Goal: Information Seeking & Learning: Learn about a topic

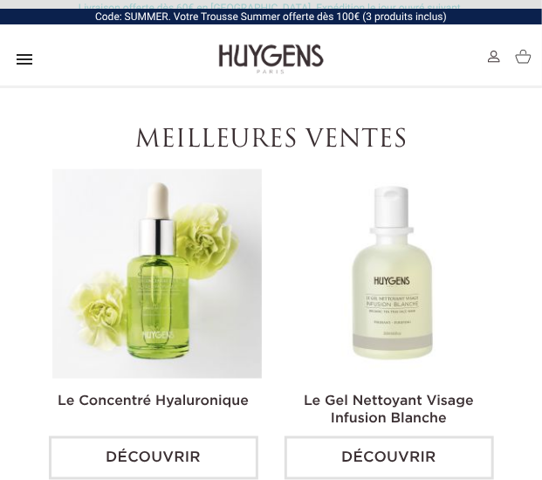
click at [16, 60] on icon "" at bounding box center [24, 59] width 21 height 21
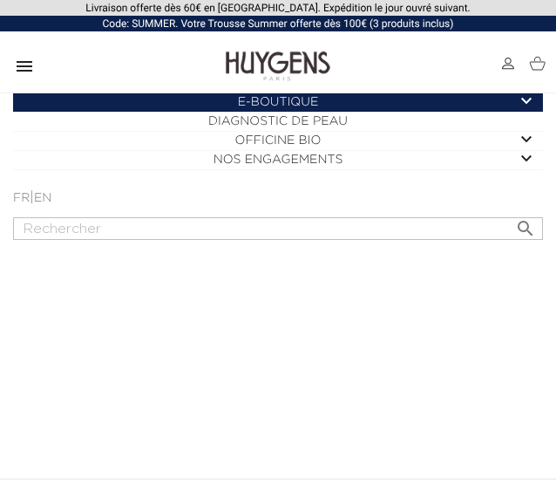
click at [16, 65] on icon "" at bounding box center [24, 66] width 21 height 21
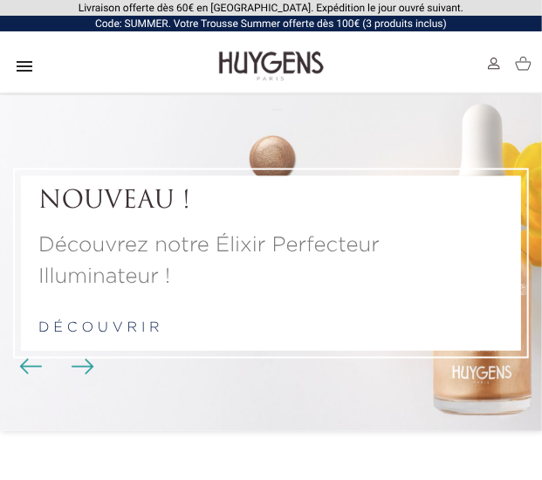
click at [24, 64] on icon "" at bounding box center [24, 66] width 21 height 21
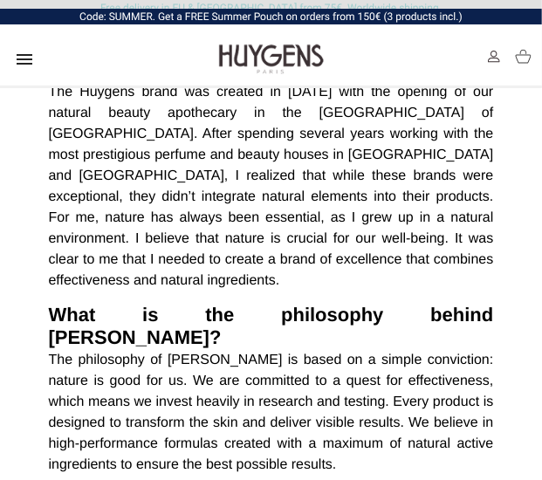
scroll to position [509, 0]
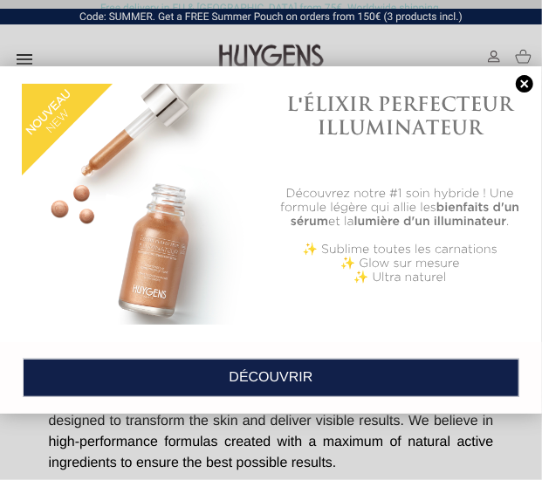
click at [522, 90] on link at bounding box center [524, 84] width 24 height 18
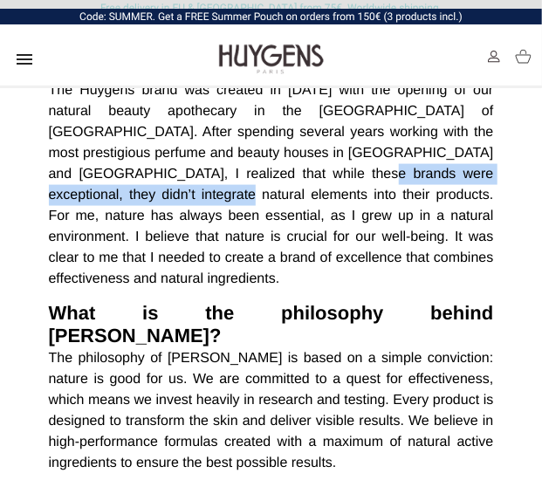
drag, startPoint x: 120, startPoint y: 172, endPoint x: 416, endPoint y: 172, distance: 295.7
click at [416, 172] on em "The Huygens brand was created in [DATE] with the opening of our natural beauty …" at bounding box center [271, 184] width 445 height 203
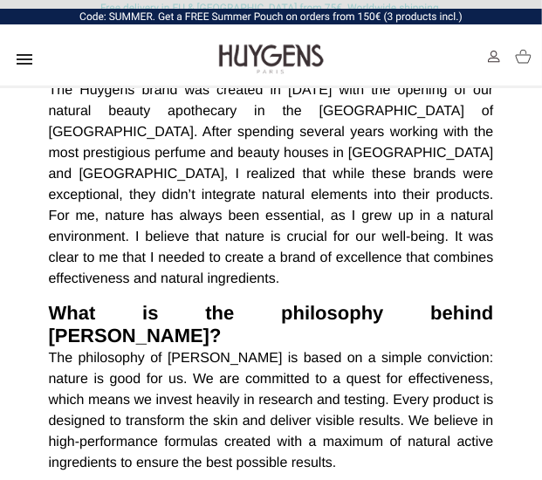
click at [328, 231] on em "The Huygens brand was created in [DATE] with the opening of our natural beauty …" at bounding box center [271, 184] width 445 height 203
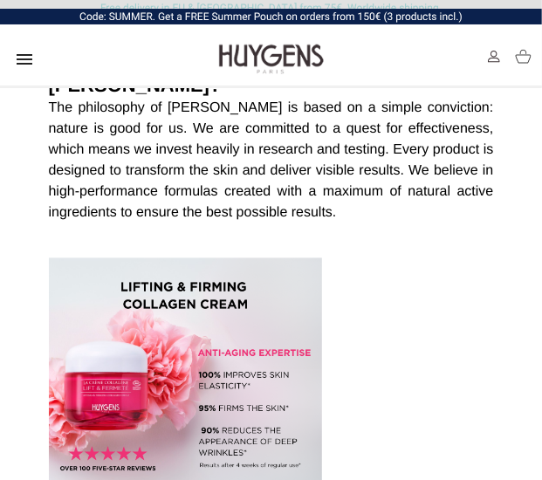
scroll to position [766, 0]
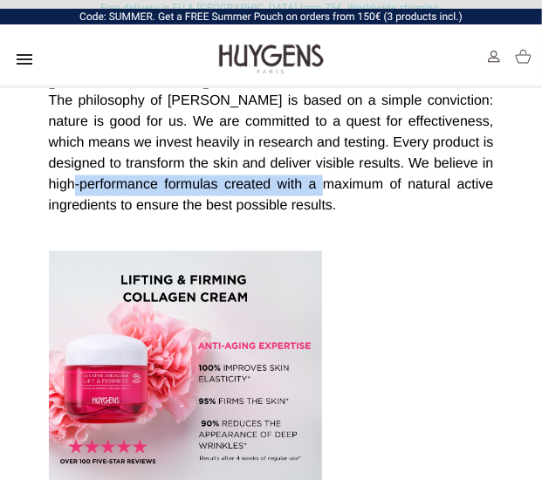
drag, startPoint x: 112, startPoint y: 133, endPoint x: 377, endPoint y: 146, distance: 265.4
click at [377, 146] on em "The philosophy of Huygens is based on a simple conviction: nature is good for u…" at bounding box center [271, 153] width 445 height 119
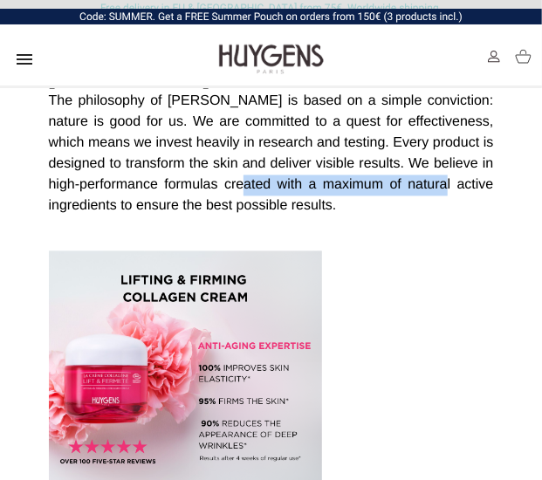
drag, startPoint x: 286, startPoint y: 142, endPoint x: 481, endPoint y: 148, distance: 194.6
click at [481, 148] on em "The philosophy of Huygens is based on a simple conviction: nature is good for u…" at bounding box center [271, 153] width 445 height 119
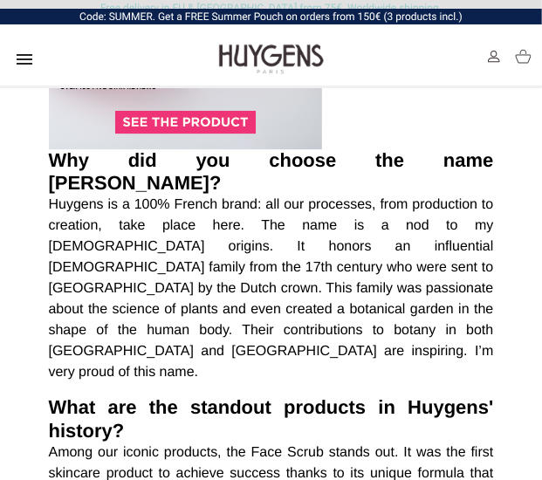
scroll to position [1143, 0]
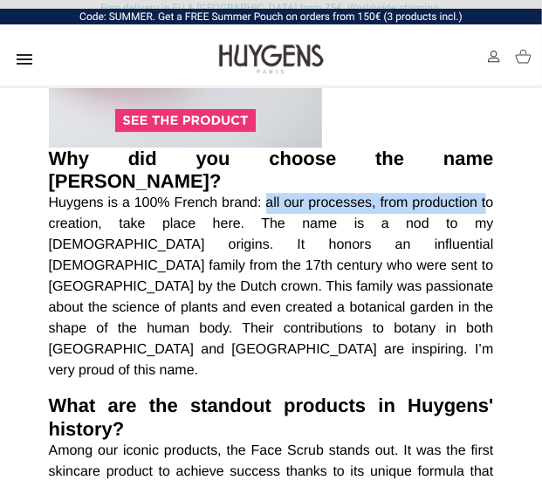
drag, startPoint x: 267, startPoint y: 139, endPoint x: 488, endPoint y: 132, distance: 220.8
click at [488, 195] on em "Huygens is a 100% French brand: all our processes, from production to creation,…" at bounding box center [271, 286] width 445 height 182
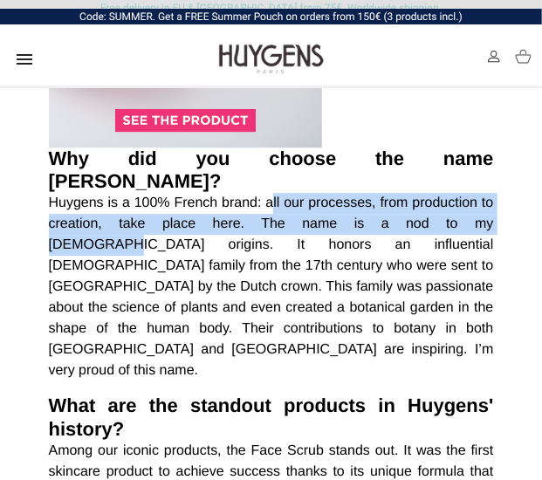
drag, startPoint x: 270, startPoint y: 140, endPoint x: 454, endPoint y: 150, distance: 184.3
click at [454, 195] on em "Huygens is a 100% French brand: all our processes, from production to creation,…" at bounding box center [271, 286] width 445 height 182
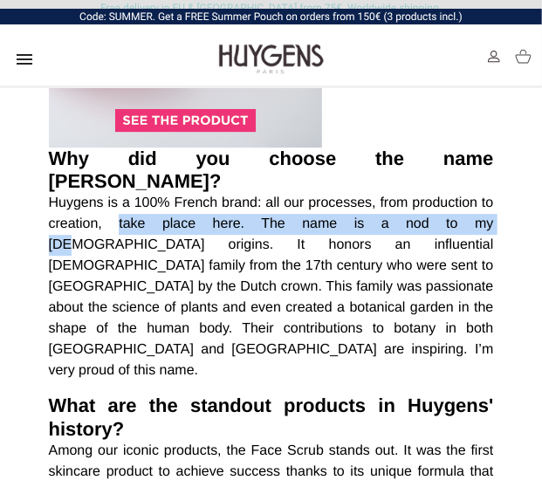
drag, startPoint x: 105, startPoint y: 158, endPoint x: 412, endPoint y: 165, distance: 307.1
click at [412, 193] on p "Huygens is a 100% French brand: all our processes, from production to creation,…" at bounding box center [271, 287] width 445 height 188
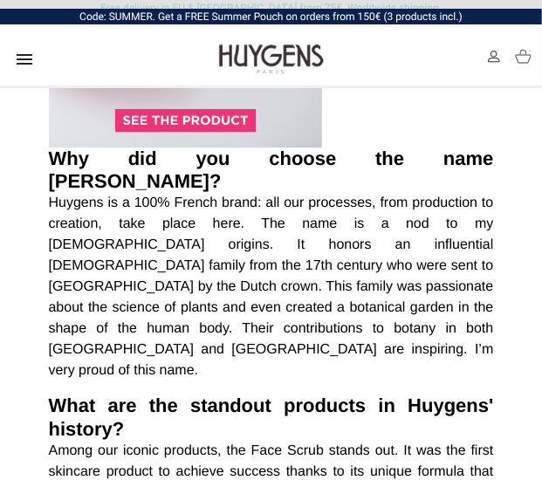
click at [344, 195] on em "Huygens is a 100% French brand: all our processes, from production to creation,…" at bounding box center [271, 286] width 445 height 182
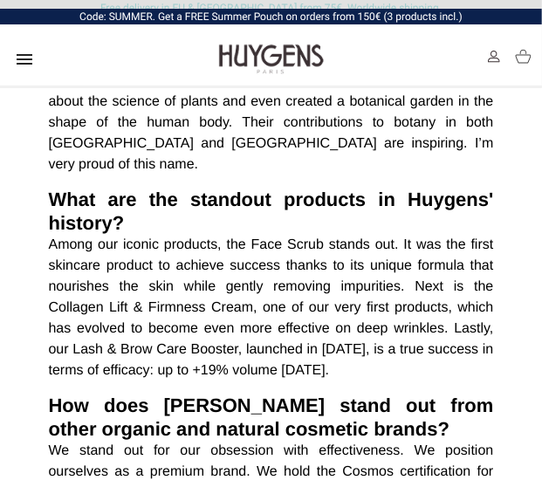
scroll to position [1354, 0]
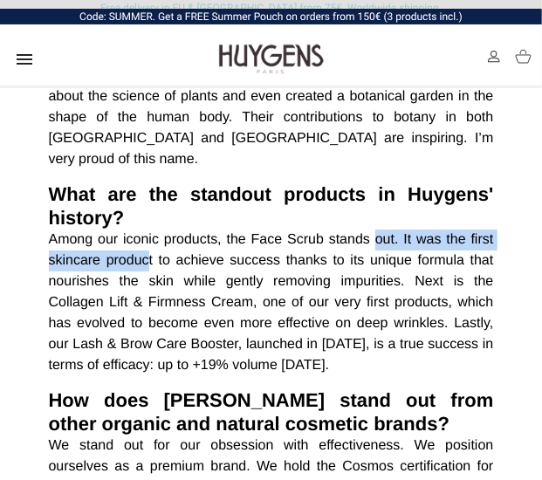
drag, startPoint x: 147, startPoint y: 142, endPoint x: 373, endPoint y: 130, distance: 226.2
click at [373, 229] on p "Among our iconic products, the Face Scrub stands out. It was the first skincare…" at bounding box center [271, 302] width 445 height 147
click at [373, 232] on em "Among our iconic products, the Face Scrub stands out. It was the first skincare…" at bounding box center [271, 302] width 445 height 140
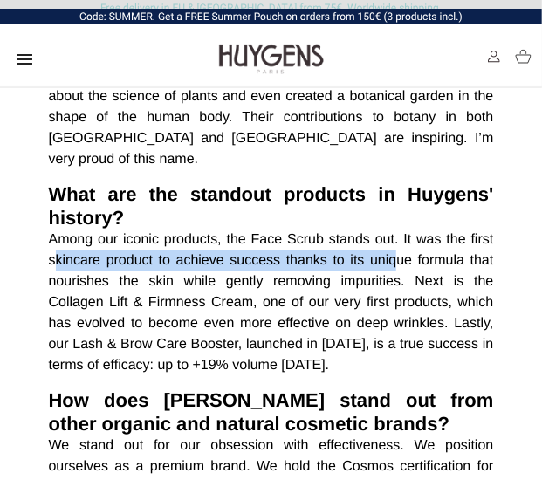
drag, startPoint x: 56, startPoint y: 147, endPoint x: 394, endPoint y: 157, distance: 338.6
click at [394, 232] on em "Among our iconic products, the Face Scrub stands out. It was the first skincare…" at bounding box center [271, 302] width 445 height 140
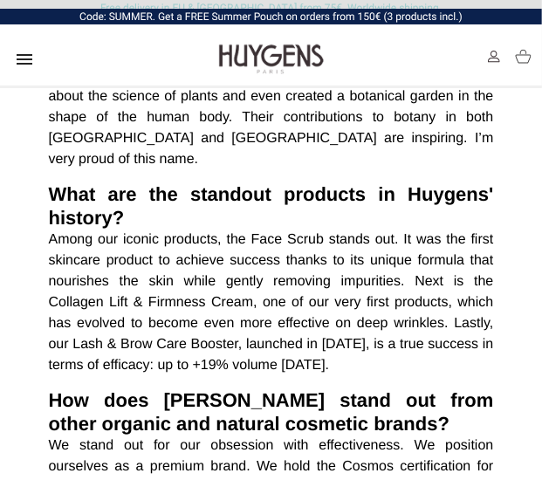
click at [274, 232] on em "Among our iconic products, the Face Scrub stands out. It was the first skincare…" at bounding box center [271, 302] width 445 height 140
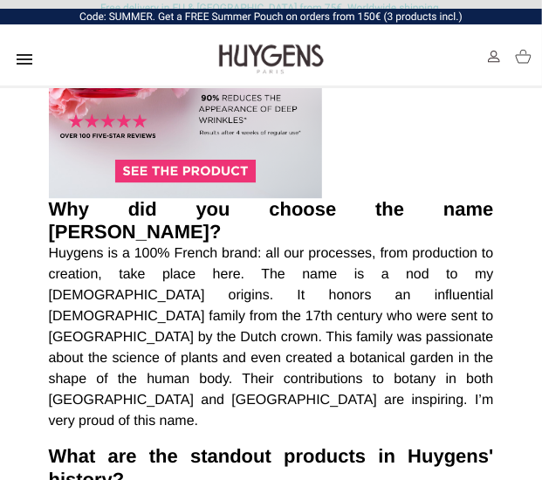
scroll to position [1093, 0]
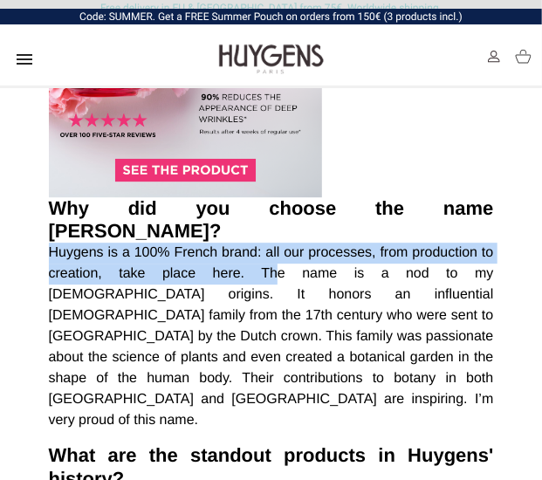
drag, startPoint x: 49, startPoint y: 188, endPoint x: 237, endPoint y: 208, distance: 189.5
click at [237, 245] on em "Huygens is a 100% French brand: all our processes, from production to creation,…" at bounding box center [271, 336] width 445 height 182
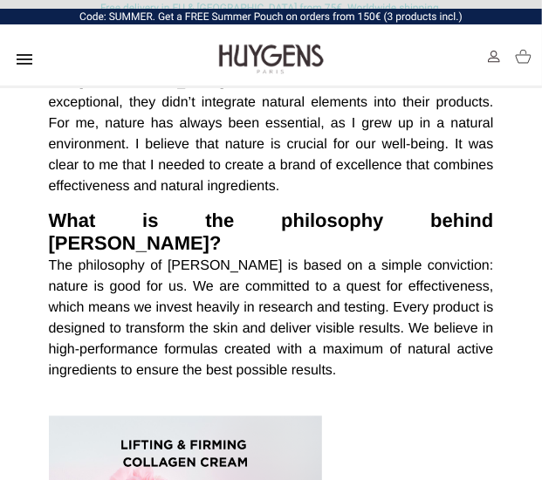
scroll to position [603, 0]
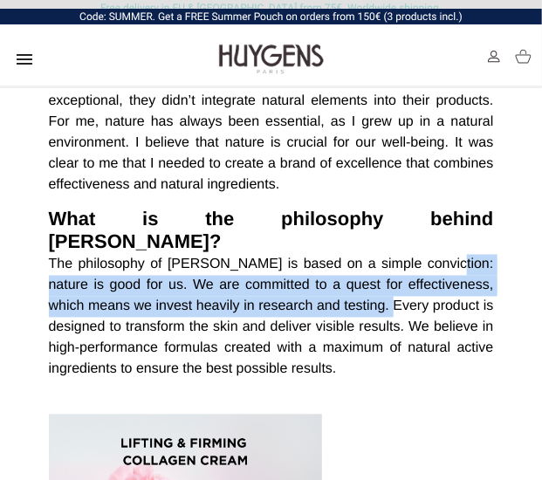
drag, startPoint x: 438, startPoint y: 218, endPoint x: 426, endPoint y: 253, distance: 37.0
click at [426, 255] on p "The philosophy of Huygens is based on a simple conviction: nature is good for u…" at bounding box center [271, 318] width 445 height 126
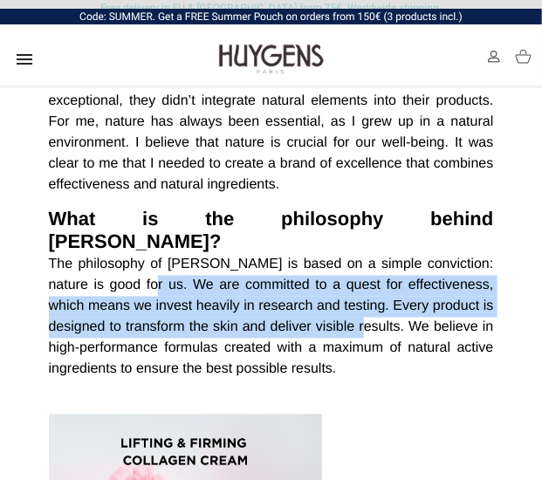
drag, startPoint x: 140, startPoint y: 240, endPoint x: 400, endPoint y: 278, distance: 263.6
click at [400, 278] on em "The philosophy of Huygens is based on a simple conviction: nature is good for u…" at bounding box center [271, 316] width 445 height 119
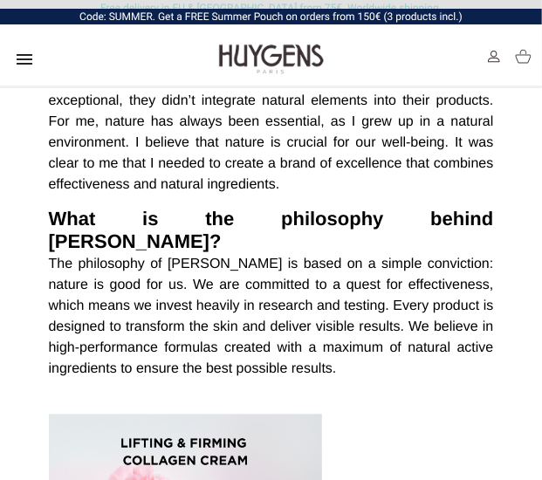
click at [290, 326] on em "The philosophy of Huygens is based on a simple conviction: nature is good for u…" at bounding box center [271, 316] width 445 height 119
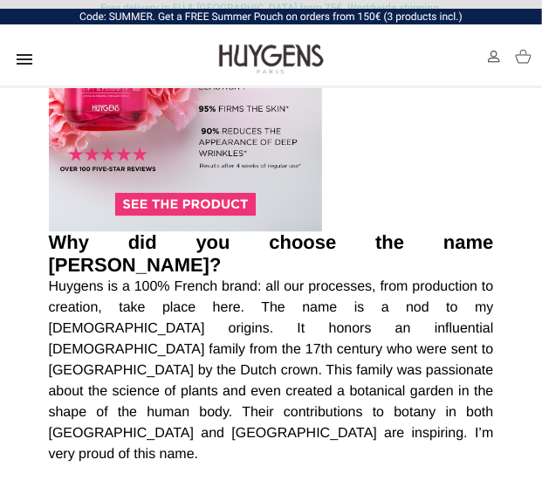
scroll to position [1074, 0]
